Goal: Task Accomplishment & Management: Use online tool/utility

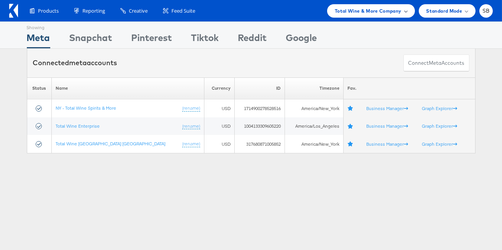
click at [316, 11] on span "Total Wine & More Company" at bounding box center [368, 11] width 67 height 8
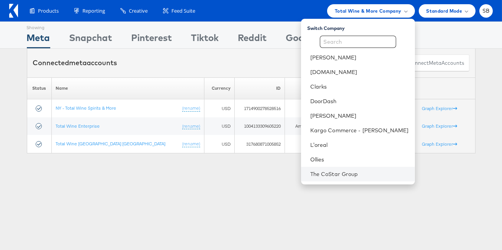
click at [316, 150] on li "The CoStar Group" at bounding box center [358, 174] width 114 height 15
click at [316, 150] on link "The CoStar Group" at bounding box center [360, 174] width 99 height 8
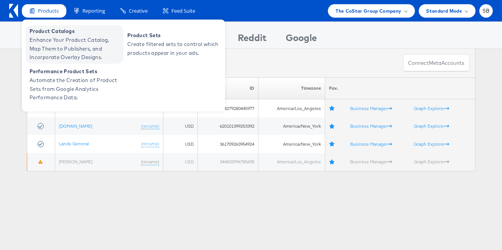
click at [91, 42] on span "Enhance Your Product Catalog, Map Them to Publishers, and Incorporate Overlay D…" at bounding box center [76, 49] width 92 height 26
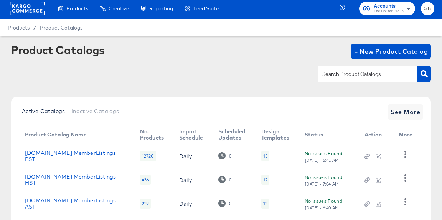
scroll to position [3, 0]
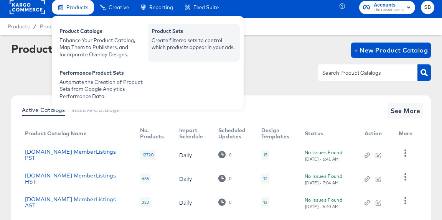
click at [200, 45] on div "Create filtered sets to control which products appear in your ads." at bounding box center [194, 44] width 84 height 14
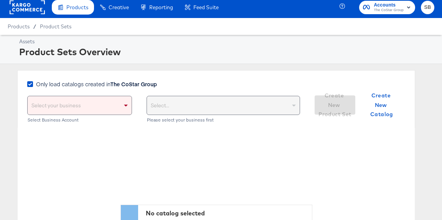
click at [142, 82] on strong "The CoStar Group" at bounding box center [134, 84] width 46 height 8
click at [0, 0] on input "Only load catalogs created in The CoStar Group" at bounding box center [0, 0] width 0 height 0
click at [184, 101] on div "Please select your business first" at bounding box center [236, 105] width 129 height 18
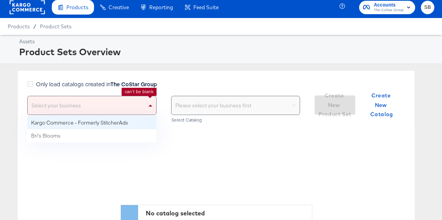
click at [118, 107] on div "Select your business" at bounding box center [92, 105] width 129 height 18
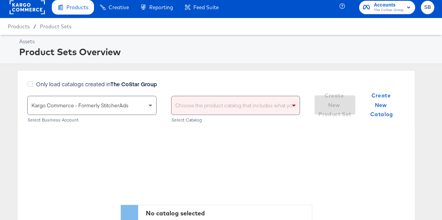
click at [208, 107] on div "Choose the product catalog that includes what you want to sell" at bounding box center [236, 105] width 129 height 18
type input "dare"
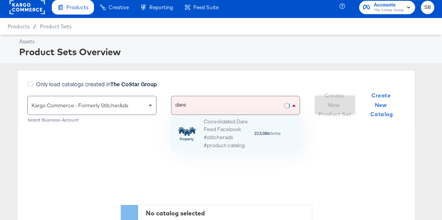
scroll to position [35, 129]
click at [233, 129] on div "2019 Co Star Consolidated Dare Feed Facebook #stitcherads #product-catalog #keep" at bounding box center [229, 134] width 50 height 48
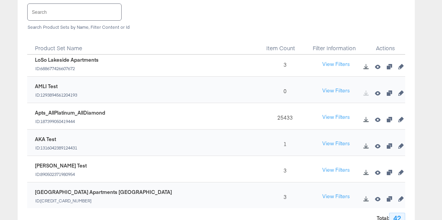
scroll to position [445, 0]
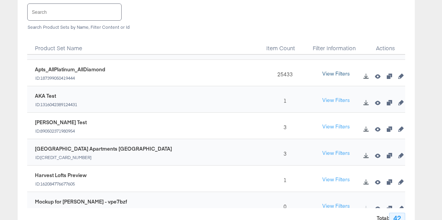
click at [337, 70] on button "View Filters" at bounding box center [336, 74] width 38 height 14
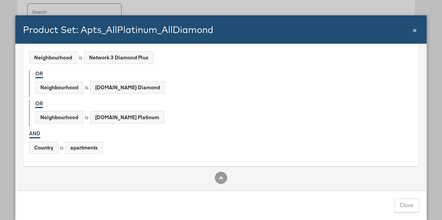
scroll to position [0, 0]
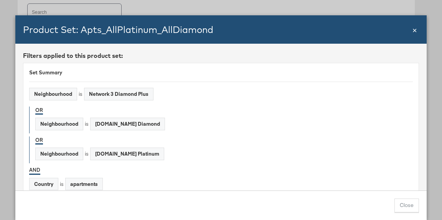
click at [415, 31] on span "×" at bounding box center [415, 29] width 5 height 10
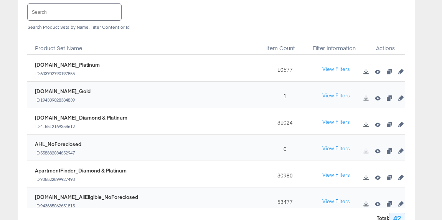
scroll to position [853, 0]
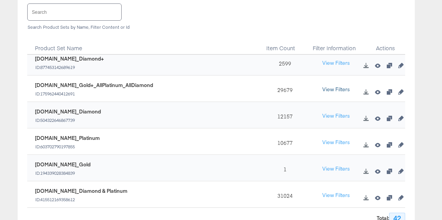
click at [332, 87] on button "View Filters" at bounding box center [336, 90] width 38 height 14
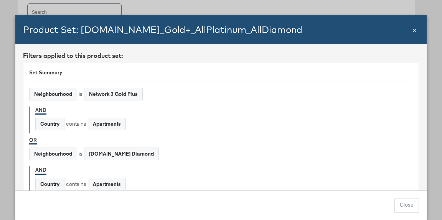
scroll to position [155, 0]
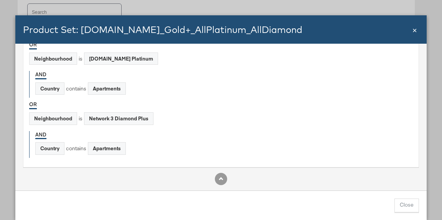
click at [418, 31] on div "Product Set: Apts.com_Gold+_AllPlatinum_AllDiamond Close ×" at bounding box center [220, 29] width 411 height 28
click at [416, 31] on span "×" at bounding box center [415, 29] width 5 height 10
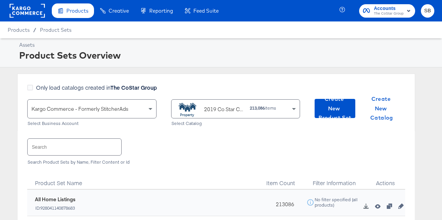
scroll to position [1, 0]
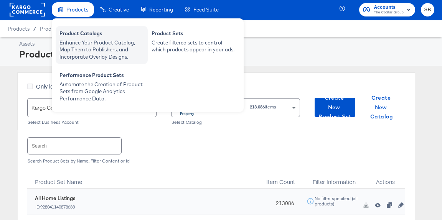
click at [84, 31] on div "Product Catalogs" at bounding box center [101, 34] width 84 height 9
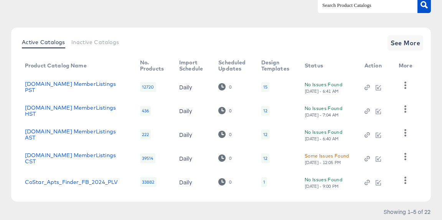
scroll to position [81, 0]
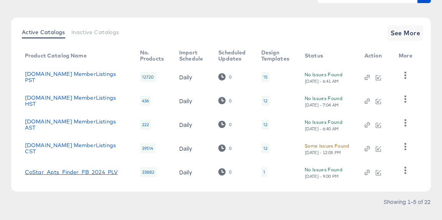
click at [99, 171] on link "CoStar_Apts_Finder_FB_2024_PLV" at bounding box center [71, 172] width 93 height 6
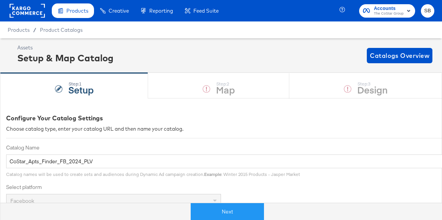
scroll to position [278, 0]
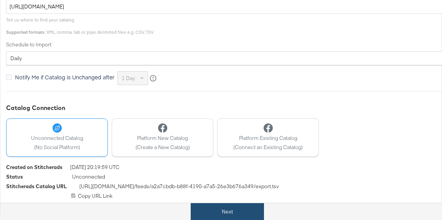
click at [228, 210] on button "Next" at bounding box center [227, 211] width 73 height 17
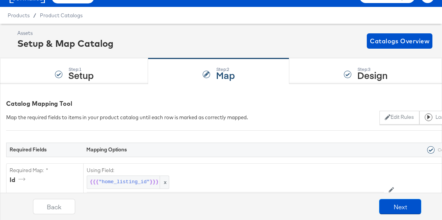
scroll to position [0, 0]
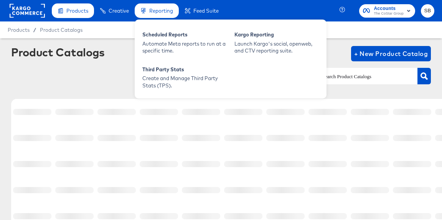
scroll to position [81, 0]
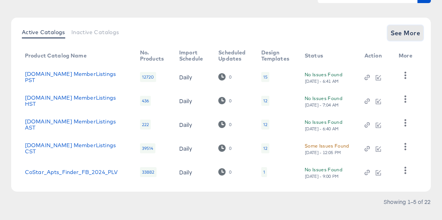
click at [393, 33] on span "See More" at bounding box center [406, 33] width 30 height 11
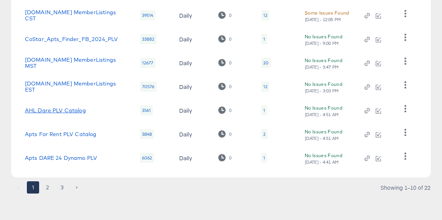
scroll to position [0, 0]
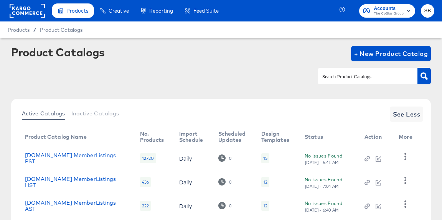
click at [28, 7] on rect at bounding box center [27, 11] width 35 height 14
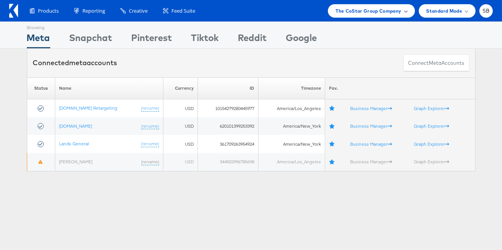
click at [382, 8] on span "The CoStar Group Company" at bounding box center [369, 11] width 66 height 8
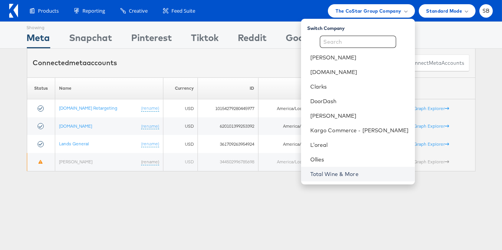
click at [360, 177] on link "Total Wine & More" at bounding box center [360, 174] width 99 height 8
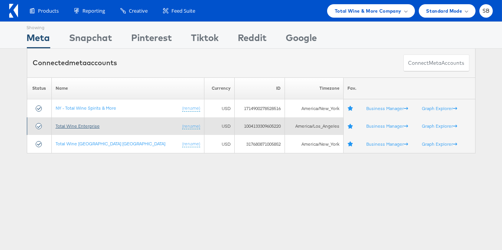
click at [96, 126] on link "Total Wine Enterprise" at bounding box center [78, 126] width 44 height 6
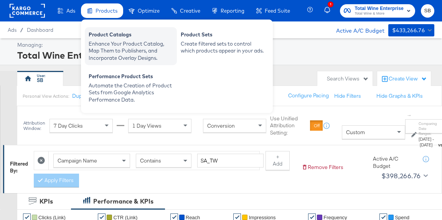
click at [116, 43] on div "Enhance Your Product Catalog, Map Them to Publishers, and Incorporate Overlay D…" at bounding box center [131, 50] width 84 height 21
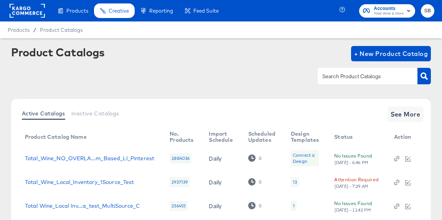
scroll to position [31, 0]
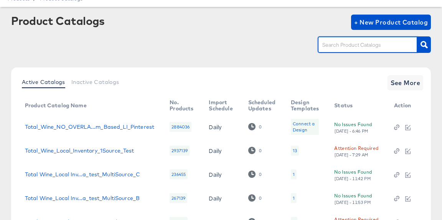
click at [353, 46] on input "text" at bounding box center [362, 45] width 82 height 9
type input "local"
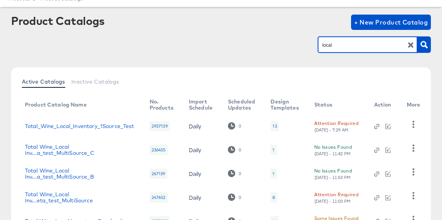
scroll to position [94, 0]
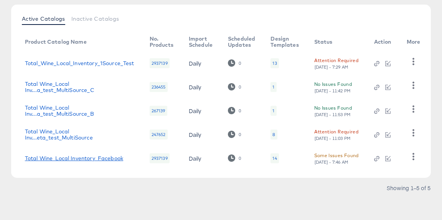
click at [114, 160] on link "Total Wine_Local Inventory_Facebook" at bounding box center [74, 158] width 98 height 6
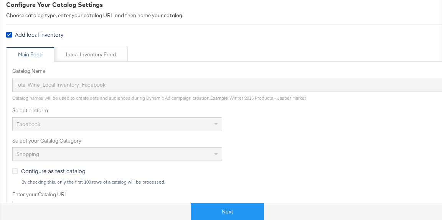
scroll to position [224, 0]
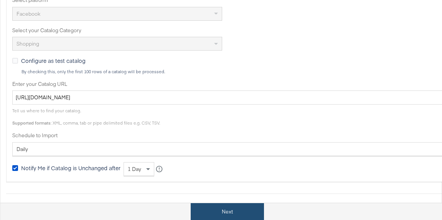
click at [230, 215] on button "Next" at bounding box center [227, 211] width 73 height 17
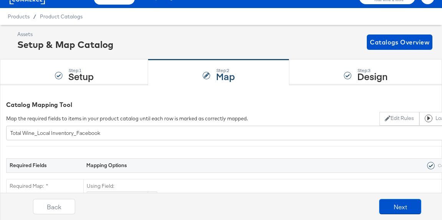
scroll to position [0, 0]
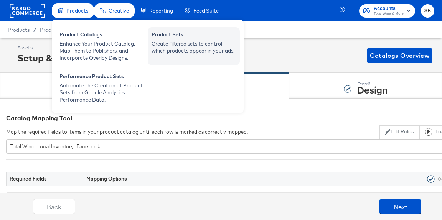
click at [169, 48] on div "Create filtered sets to control which products appear in your ads." at bounding box center [194, 47] width 84 height 14
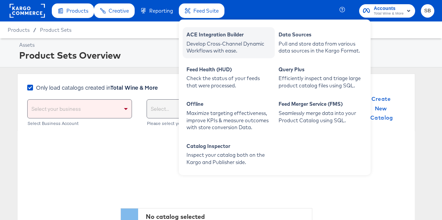
click at [199, 37] on div "ACE Integration Builder" at bounding box center [229, 35] width 84 height 9
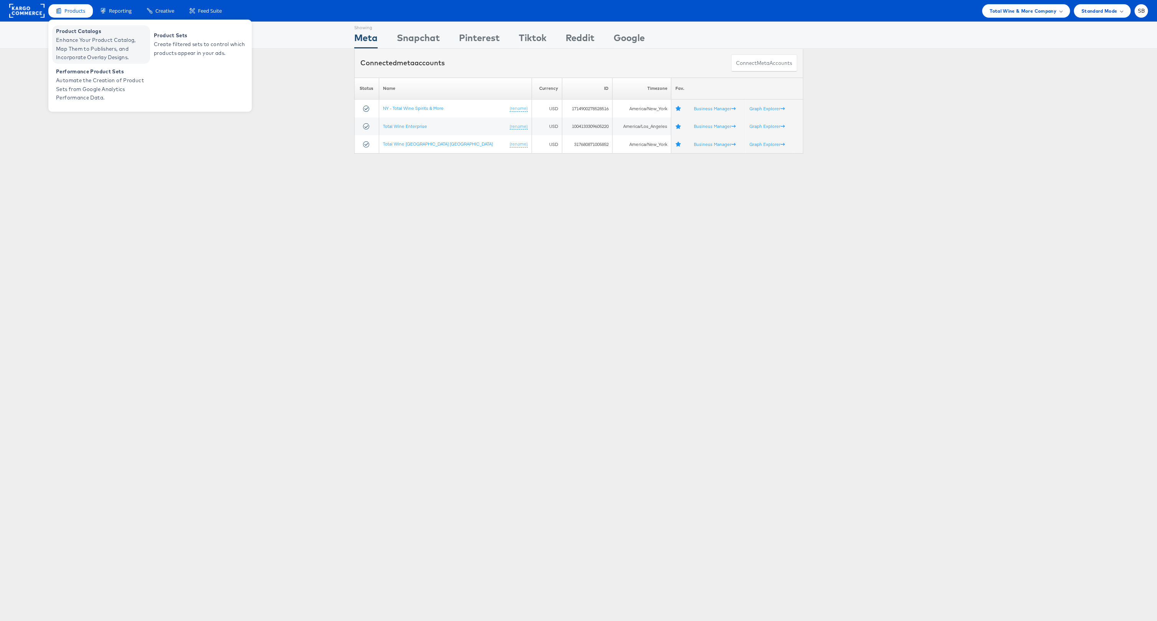
click at [88, 43] on span "Enhance Your Product Catalog, Map Them to Publishers, and Incorporate Overlay D…" at bounding box center [102, 49] width 92 height 26
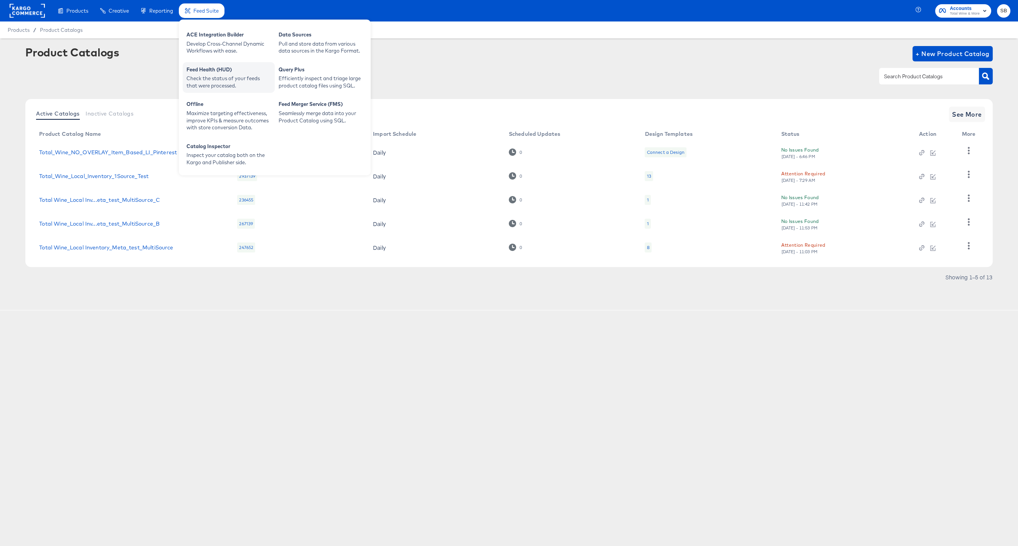
click at [238, 81] on div "Check the status of your feeds that were processed." at bounding box center [229, 82] width 84 height 14
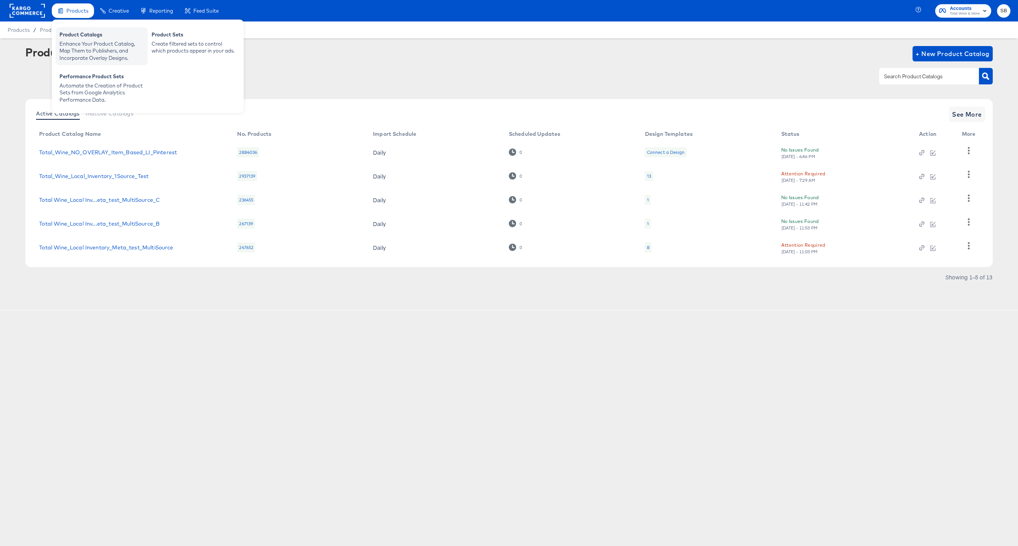
click at [81, 34] on div "Product Catalogs" at bounding box center [101, 35] width 84 height 9
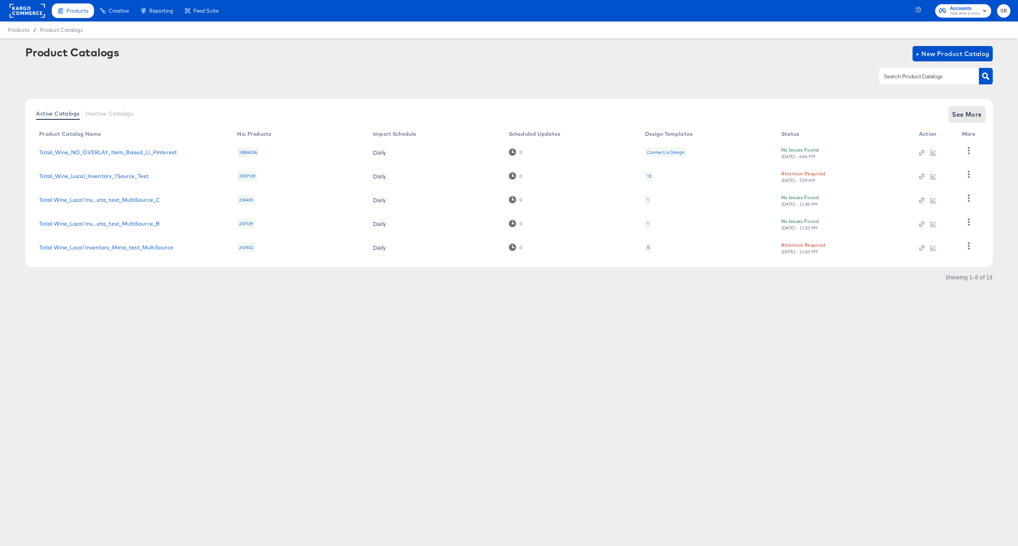
click at [957, 116] on span "See More" at bounding box center [967, 114] width 30 height 11
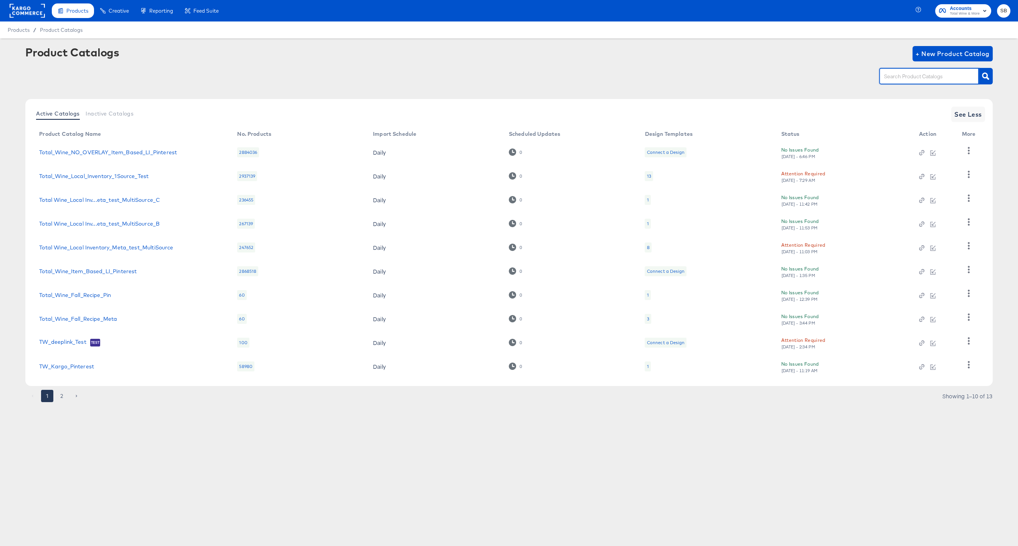
click at [926, 76] on input "text" at bounding box center [923, 76] width 82 height 9
type input "pinterest"
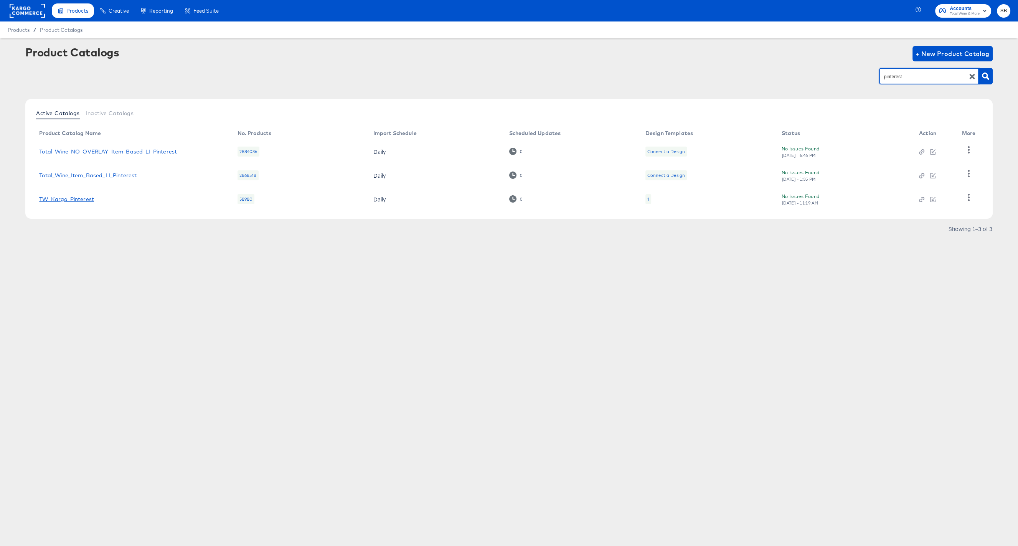
click at [56, 198] on link "TW_Kargo_Pinterest" at bounding box center [66, 199] width 55 height 6
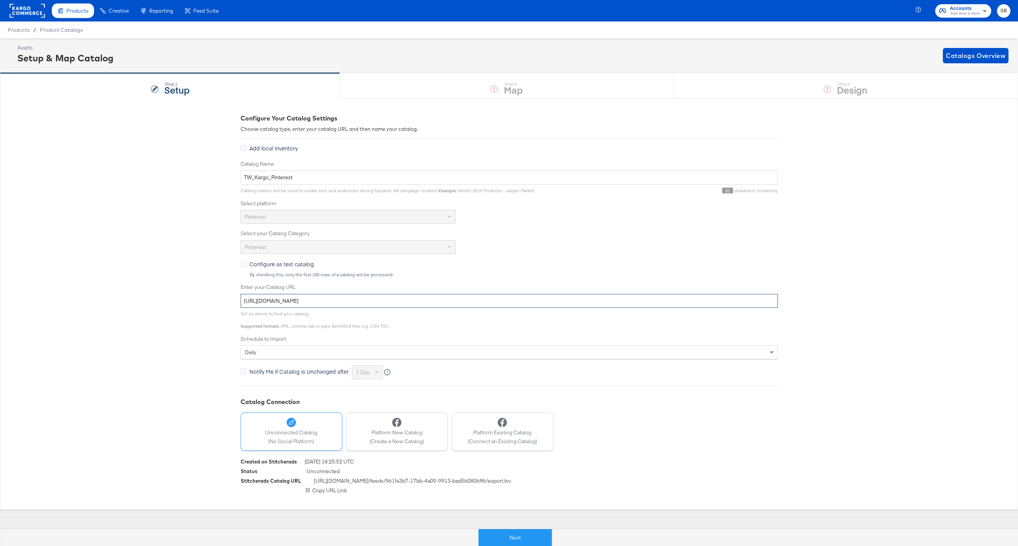
drag, startPoint x: 339, startPoint y: 300, endPoint x: 330, endPoint y: 301, distance: 8.9
click at [330, 301] on input "[URL][DOMAIN_NAME]" at bounding box center [509, 301] width 537 height 14
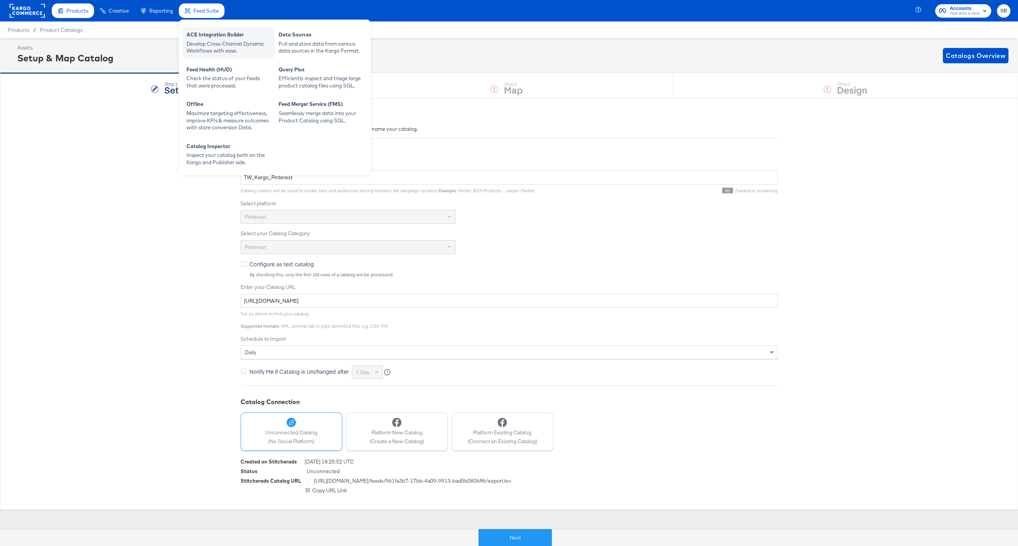
click at [227, 40] on div "Develop Cross-Channel Dynamic Workflows with ease." at bounding box center [229, 47] width 84 height 14
